Goal: Task Accomplishment & Management: Complete application form

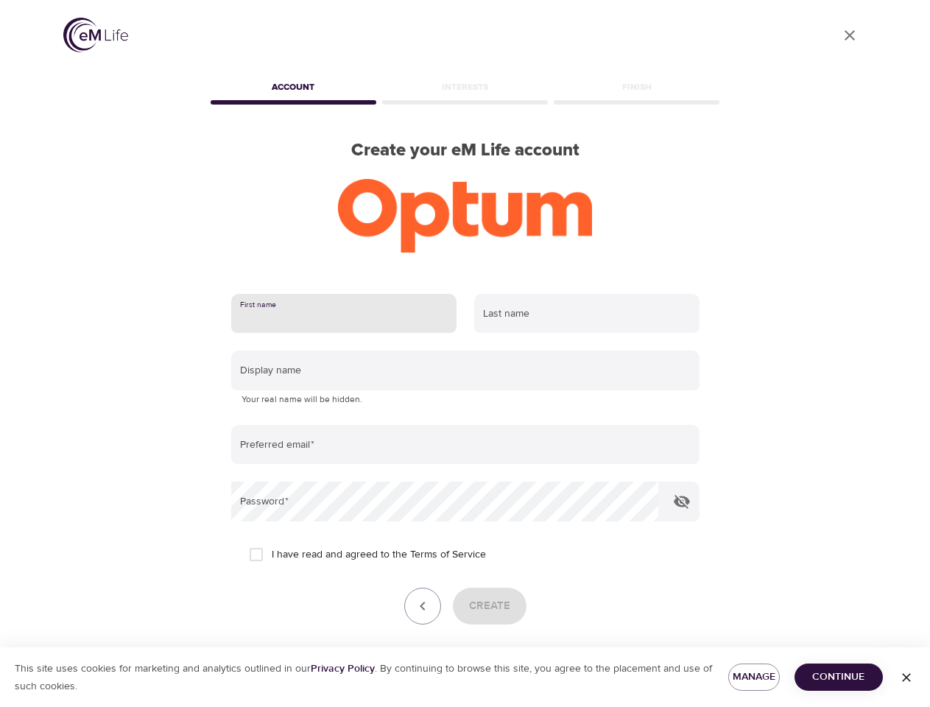
click at [344, 314] on input "text" at bounding box center [343, 314] width 225 height 40
click at [587, 314] on input "text" at bounding box center [586, 314] width 225 height 40
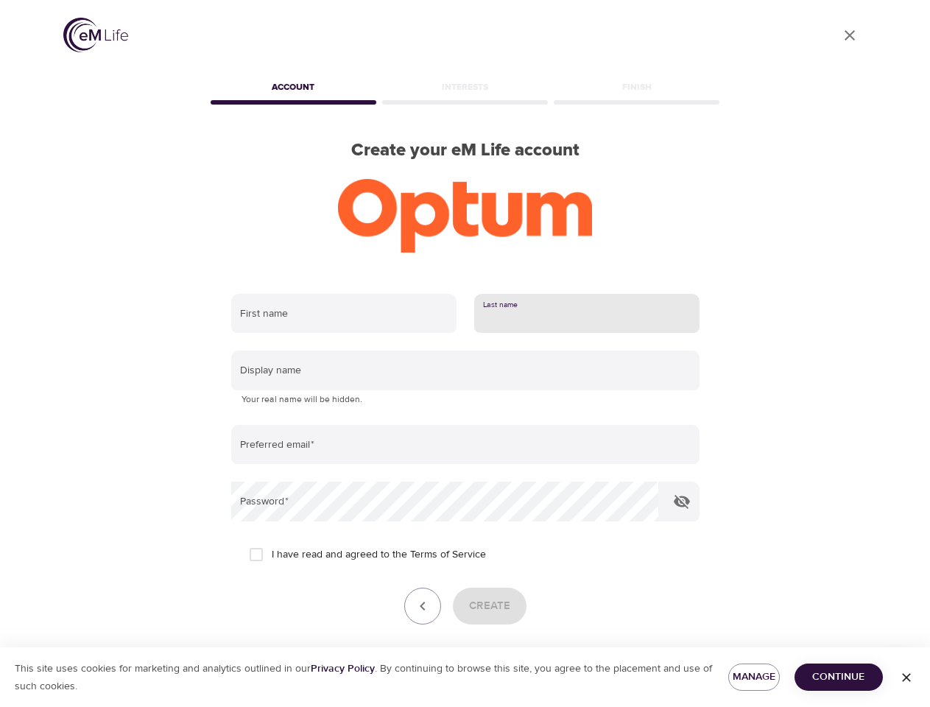
click at [465, 370] on input "text" at bounding box center [465, 371] width 468 height 40
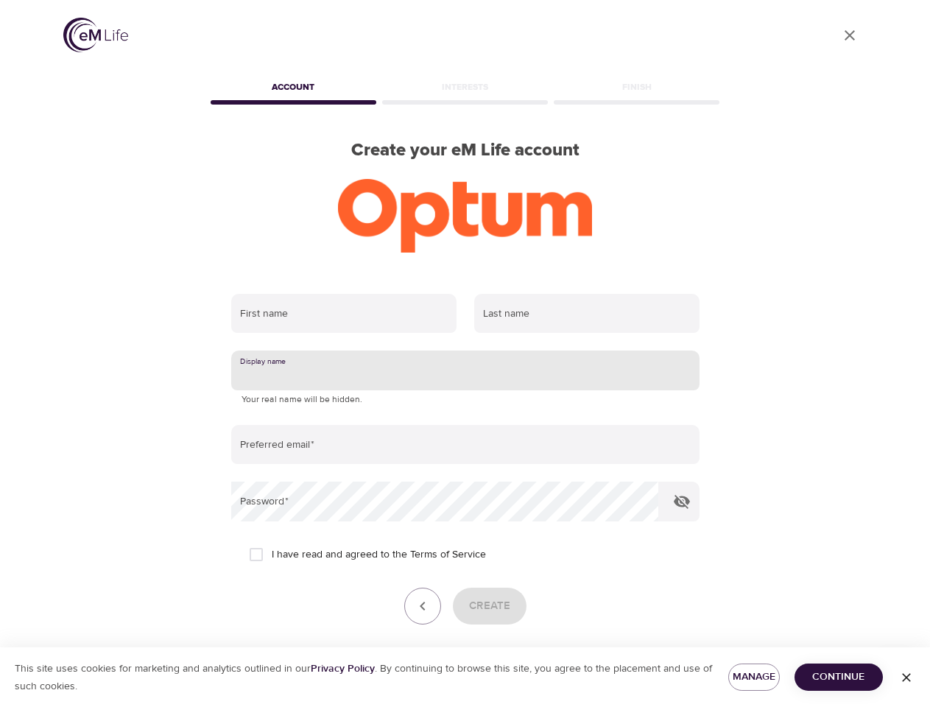
click at [465, 445] on input "email" at bounding box center [465, 445] width 468 height 40
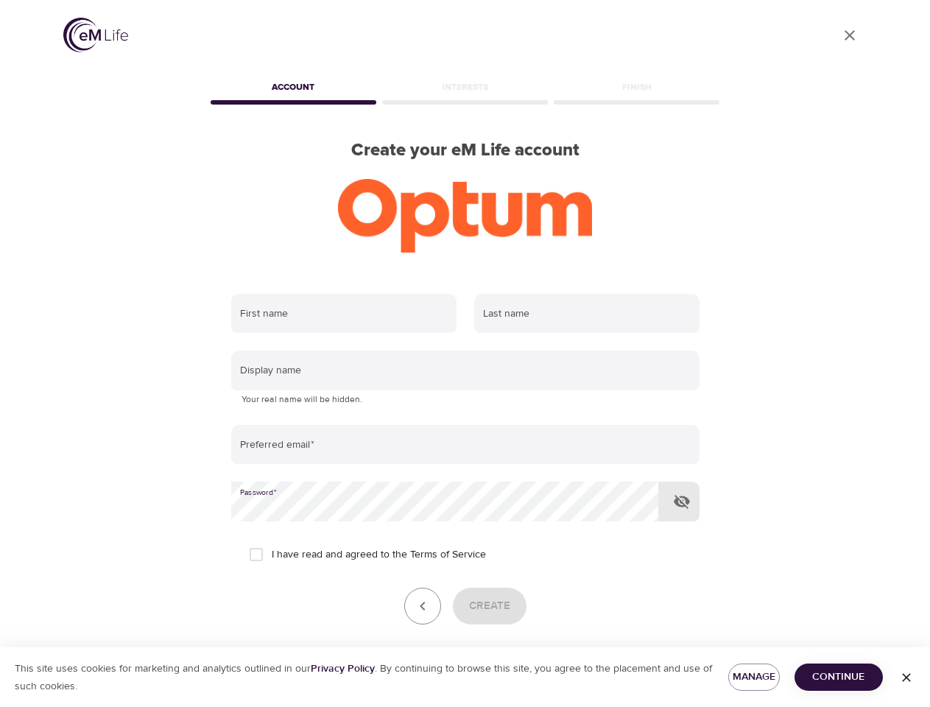
click at [682, 502] on icon "button" at bounding box center [682, 502] width 18 height 18
click at [423, 606] on icon "button" at bounding box center [423, 606] width 18 height 18
click at [489, 606] on div "Create" at bounding box center [465, 606] width 468 height 37
click at [754, 677] on span "Manage" at bounding box center [754, 677] width 28 height 18
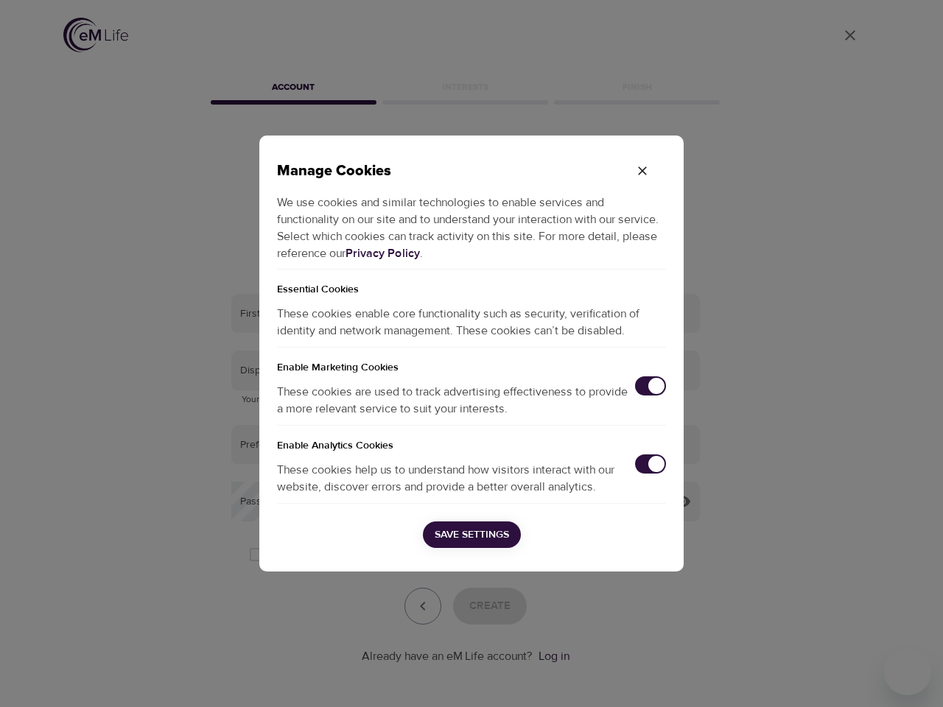
click at [839, 677] on div "Manage Cookies We use cookies and similar technologies to enable services and f…" at bounding box center [471, 353] width 943 height 707
